Goal: Information Seeking & Learning: Find specific fact

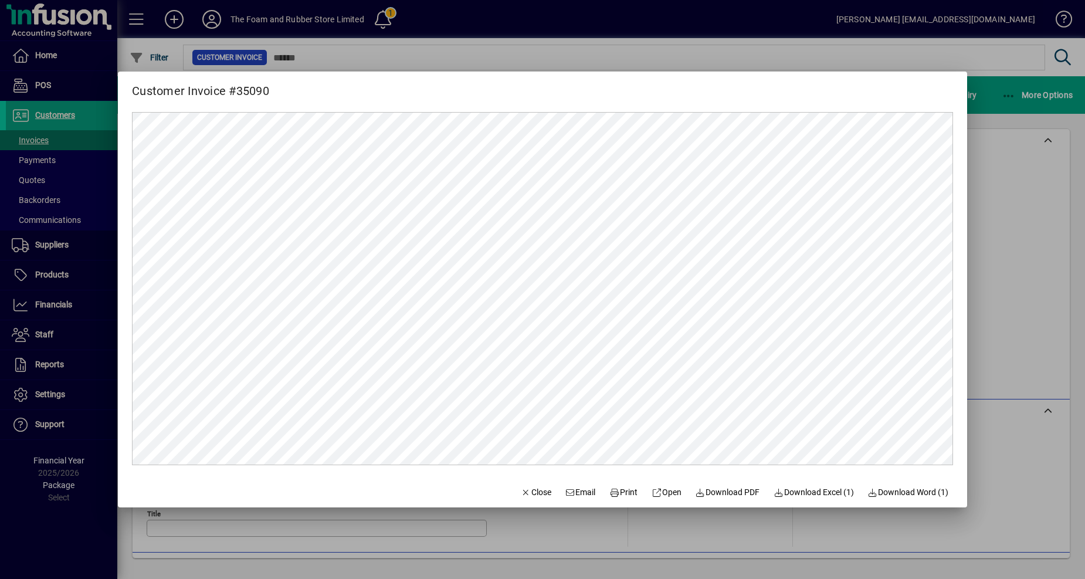
click at [48, 272] on div at bounding box center [542, 289] width 1085 height 579
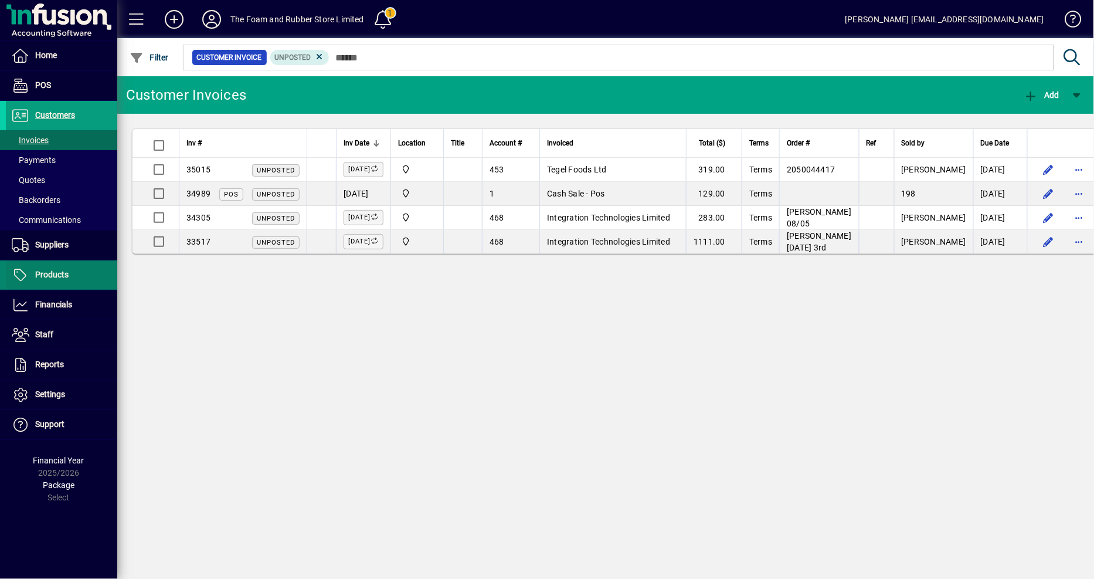
click at [47, 272] on span "Products" at bounding box center [51, 274] width 33 height 9
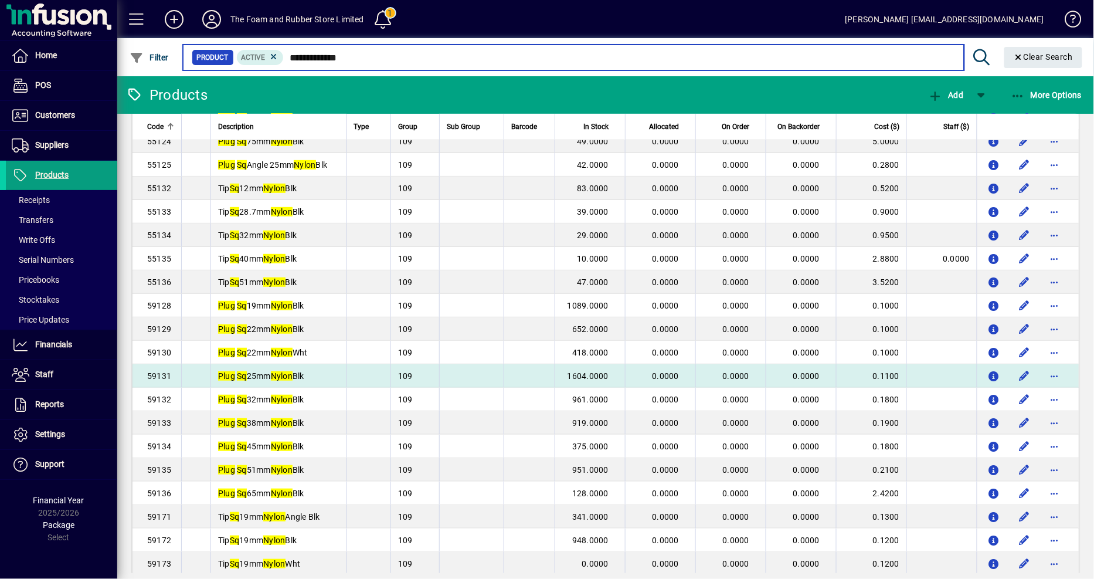
scroll to position [195, 0]
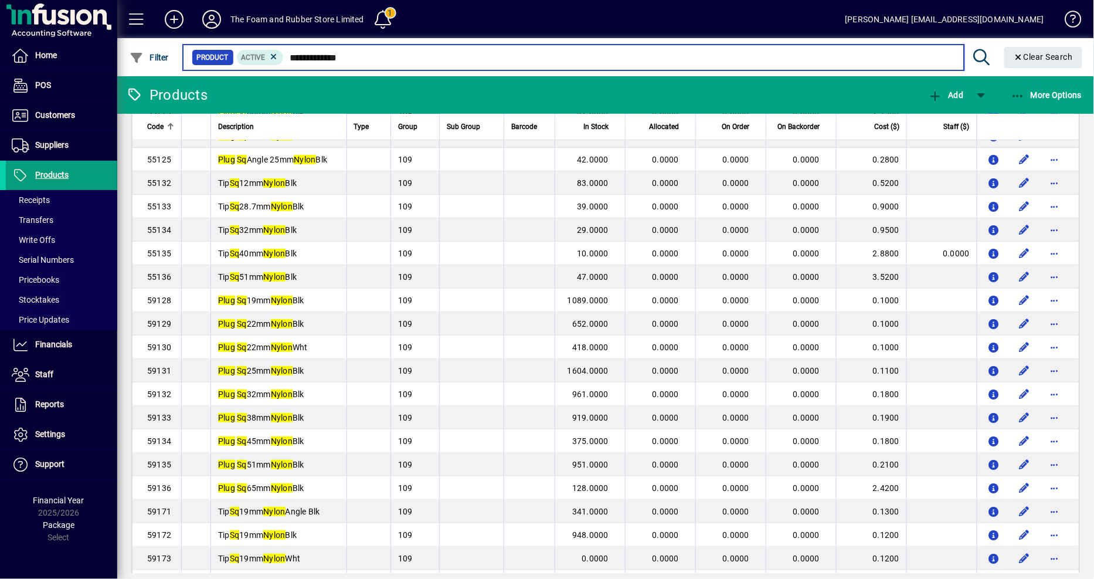
type input "**********"
